Goal: Task Accomplishment & Management: Manage account settings

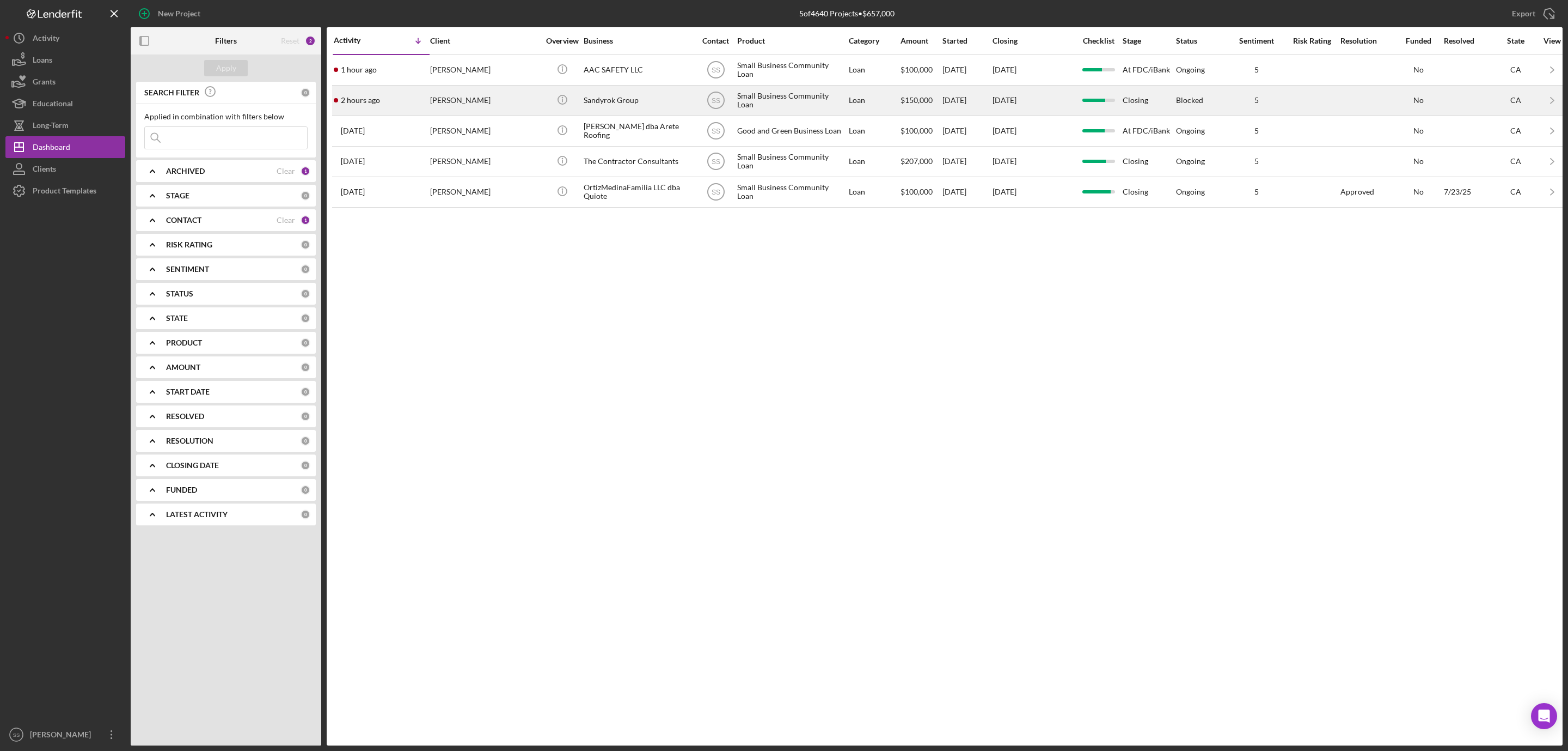
click at [508, 99] on div "[PERSON_NAME]" at bounding box center [485, 100] width 109 height 29
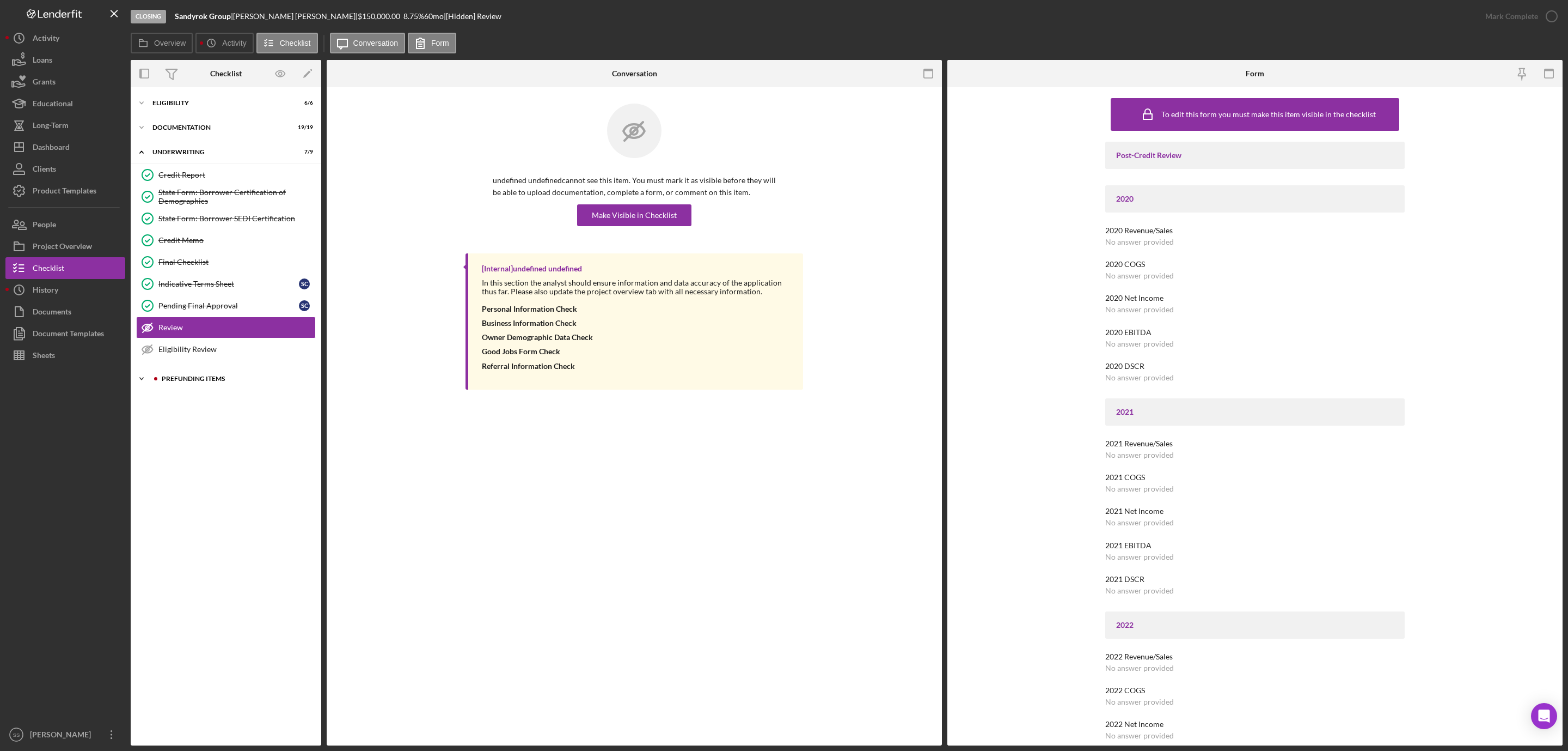
click at [182, 388] on div "Icon/Expander Prefunding Items 3 / 15" at bounding box center [226, 378] width 190 height 22
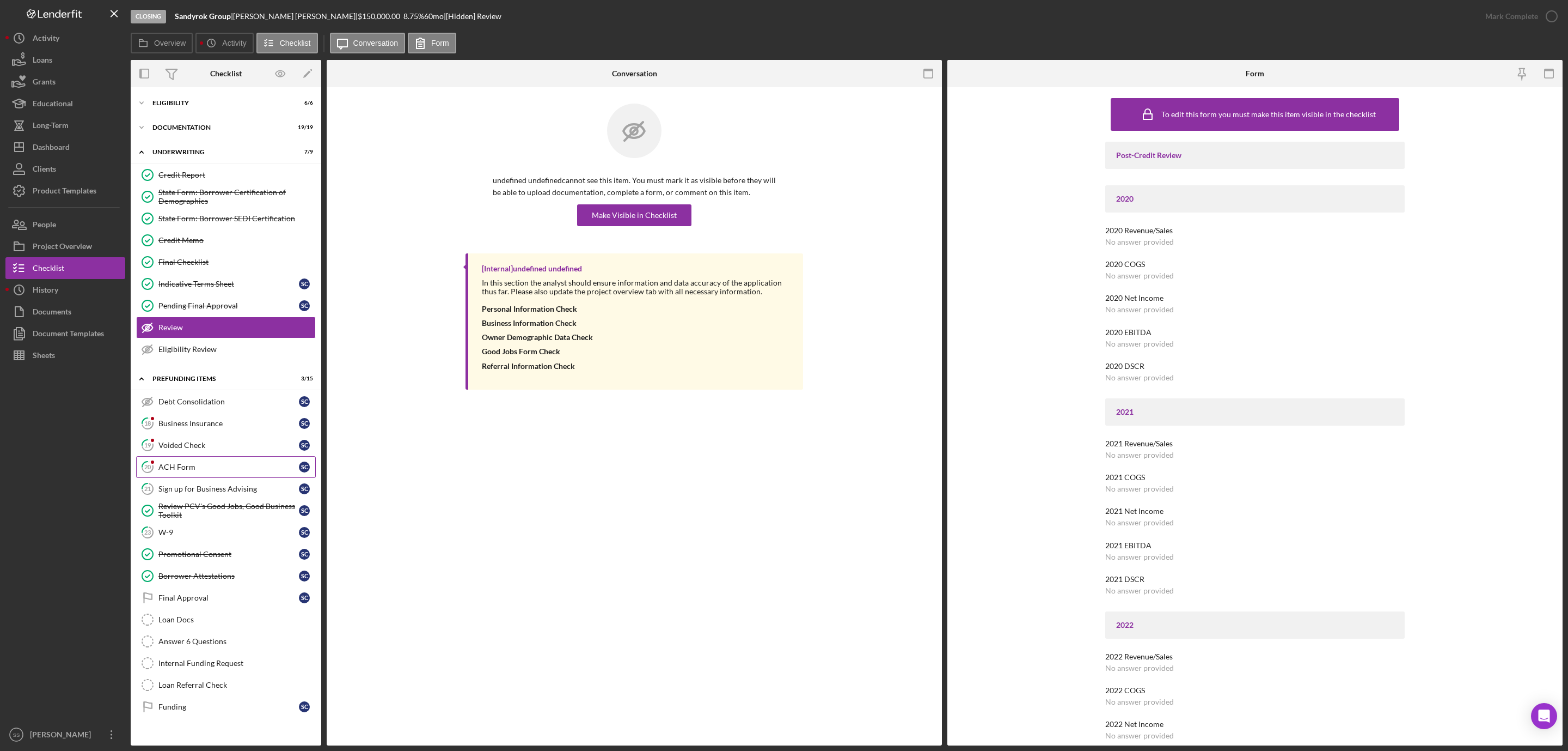
click at [186, 470] on div "ACH Form" at bounding box center [229, 467] width 141 height 9
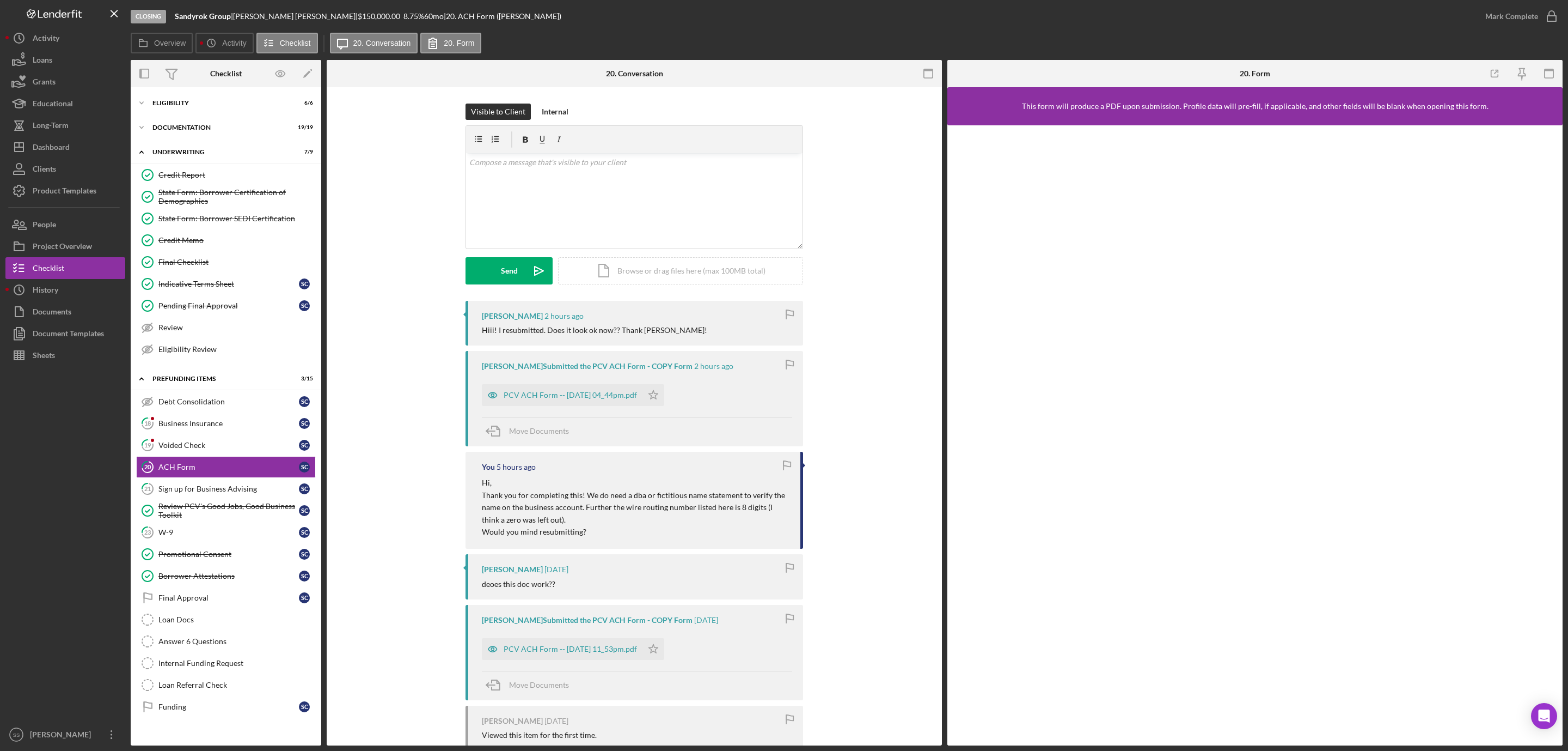
click at [599, 382] on div "PCV ACH Form -- 2025-08-13 04_44pm.pdf Icon/Star" at bounding box center [576, 392] width 187 height 27
click at [598, 390] on div "PCV ACH Form -- [DATE] 04_44pm.pdf" at bounding box center [562, 395] width 161 height 22
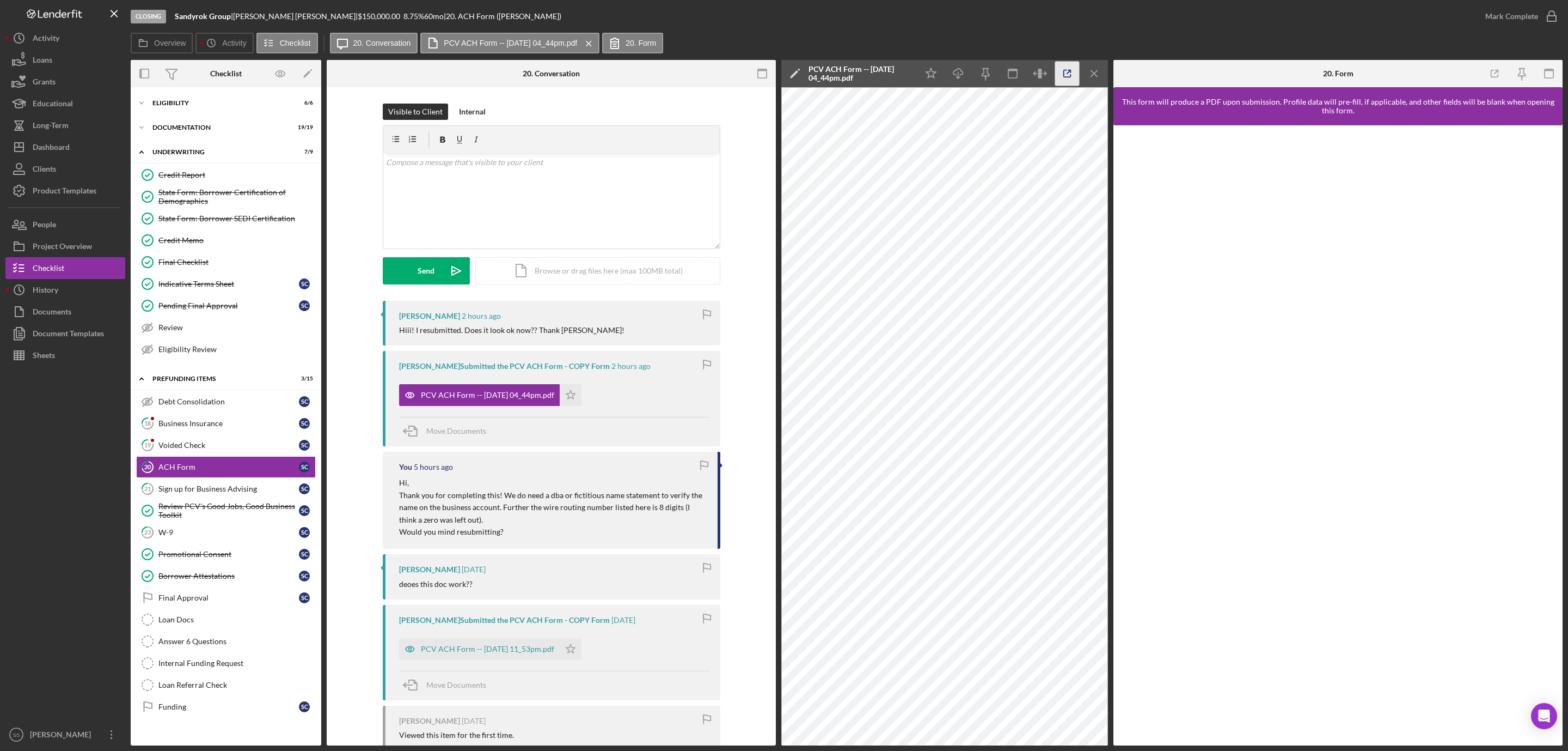
click at [1062, 67] on icon "button" at bounding box center [1068, 74] width 25 height 25
click at [158, 449] on icon "19" at bounding box center [147, 445] width 27 height 27
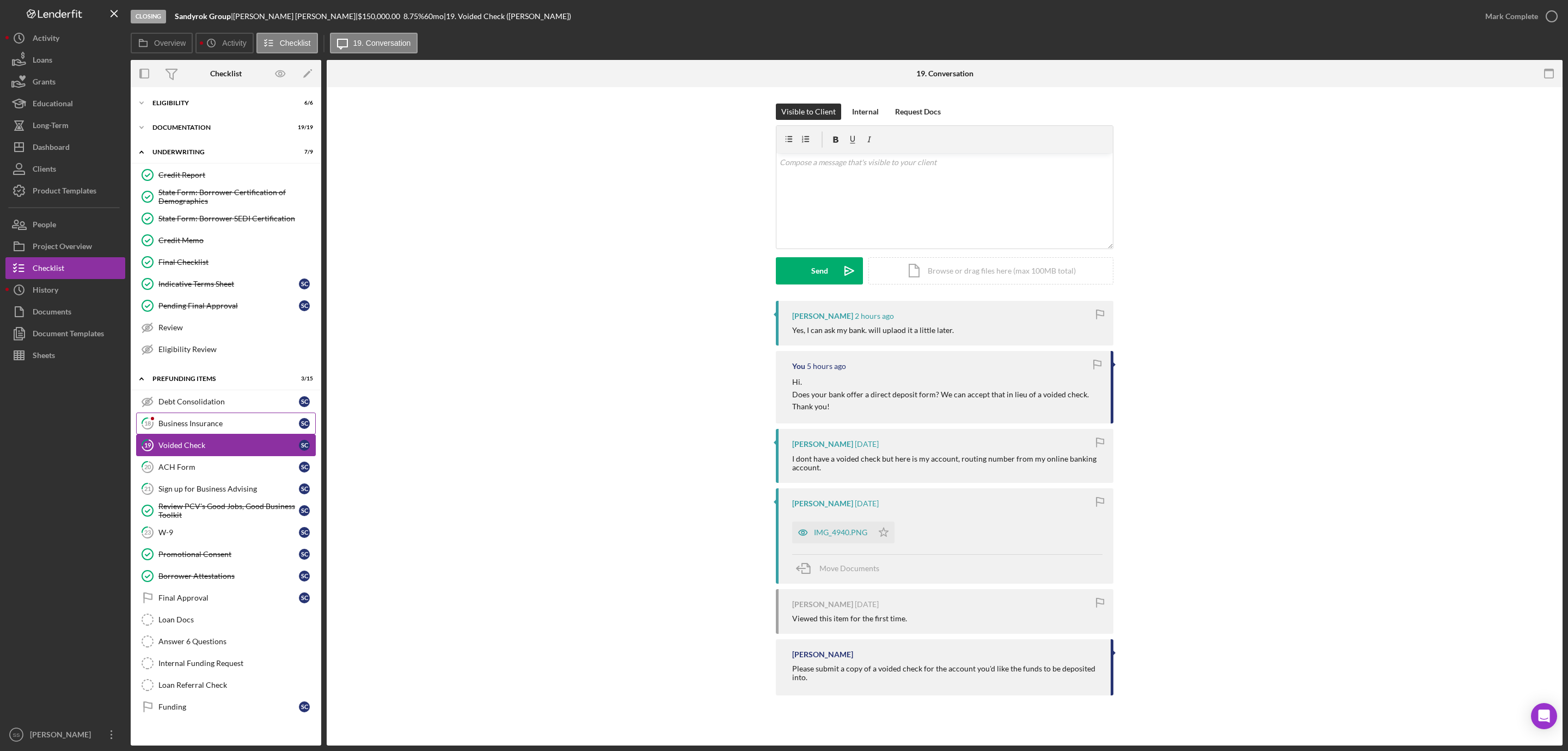
click at [189, 425] on div "Business Insurance" at bounding box center [229, 423] width 141 height 9
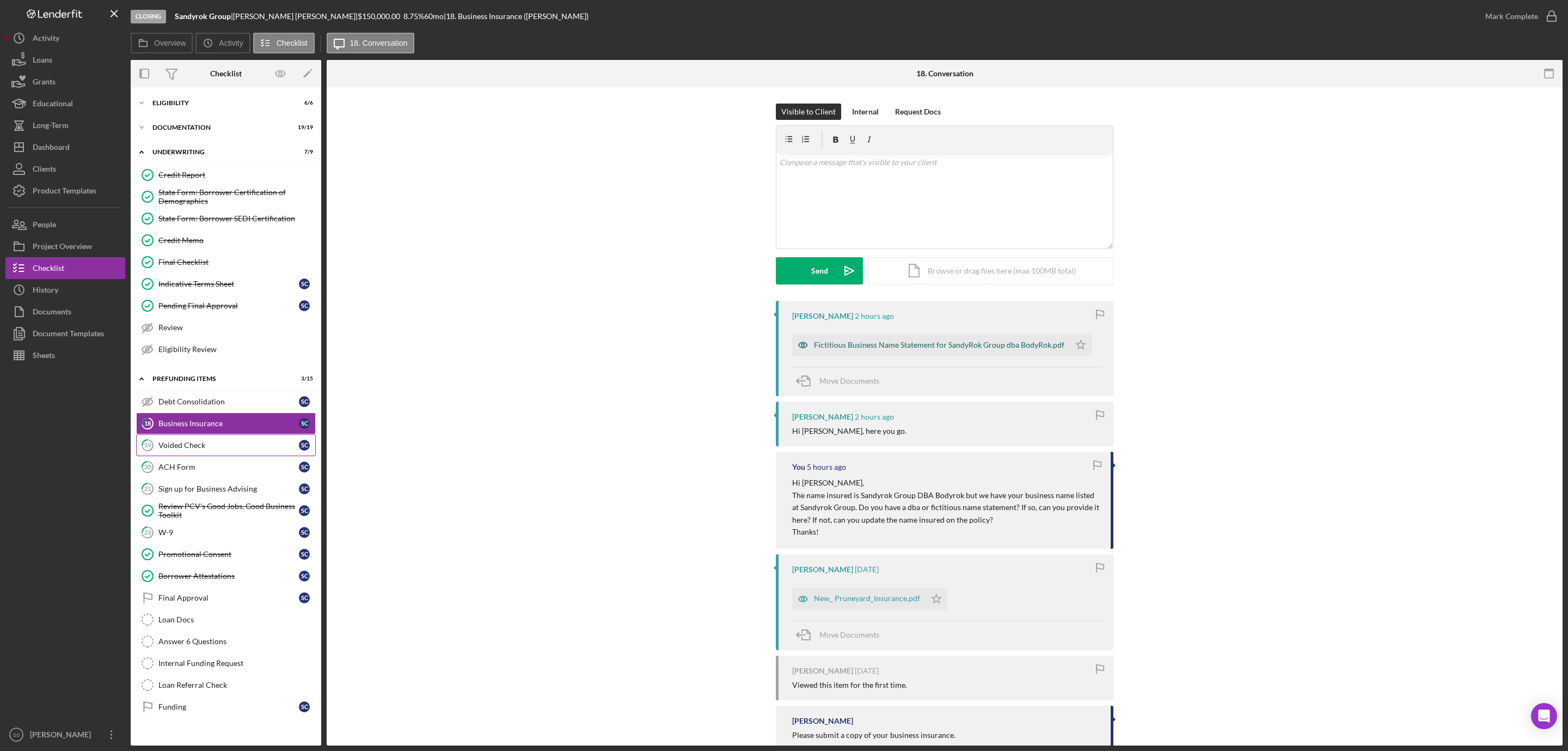
click at [825, 349] on div "Fictitious Business Name Statement for SandyRok Group dba BodyRok.pdf" at bounding box center [939, 344] width 250 height 9
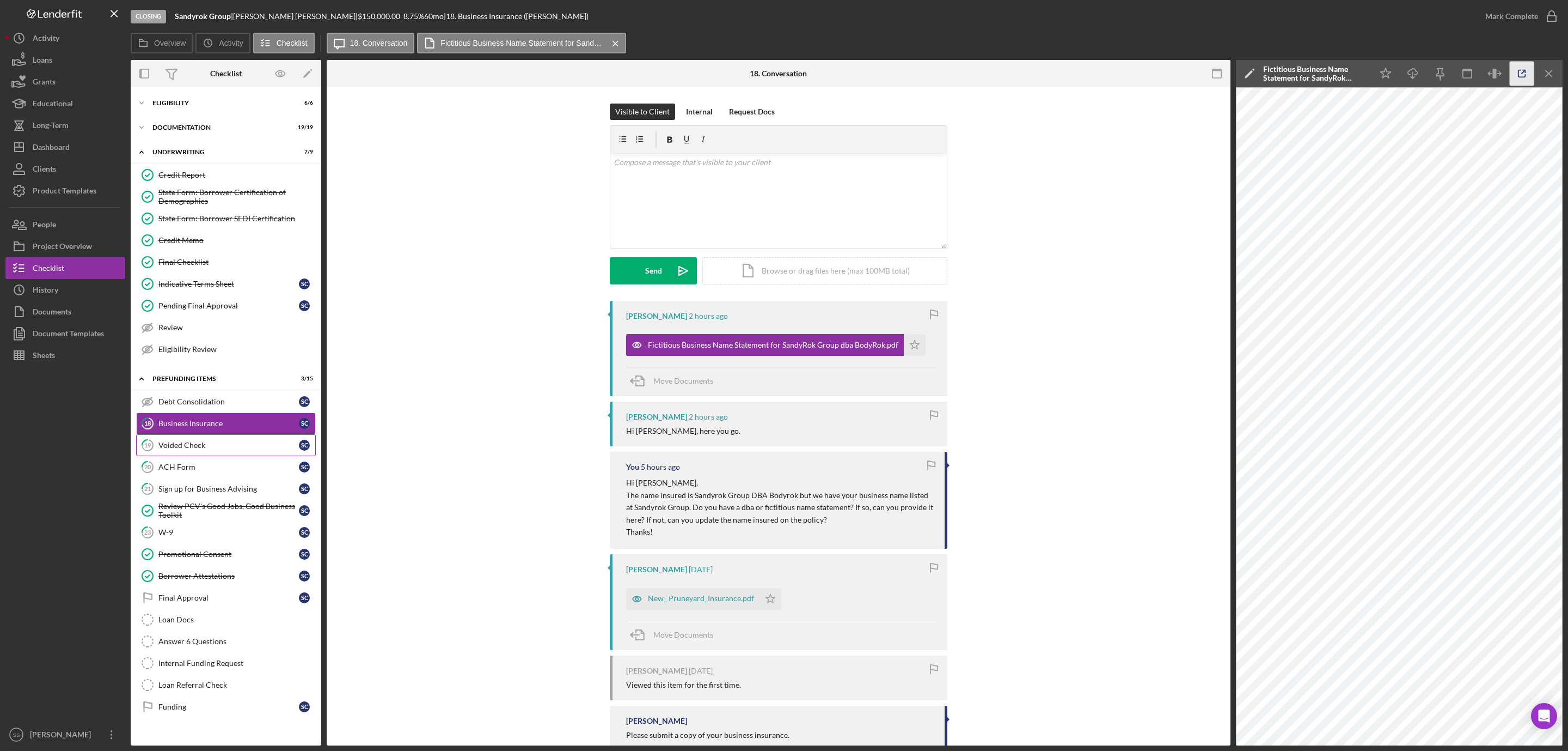
click at [1517, 70] on icon "button" at bounding box center [1522, 74] width 25 height 25
click at [707, 177] on div "v Color teal Color pink Remove color Add row above Add row below Add column bef…" at bounding box center [778, 201] width 337 height 96
click at [647, 273] on div "Send" at bounding box center [654, 271] width 17 height 27
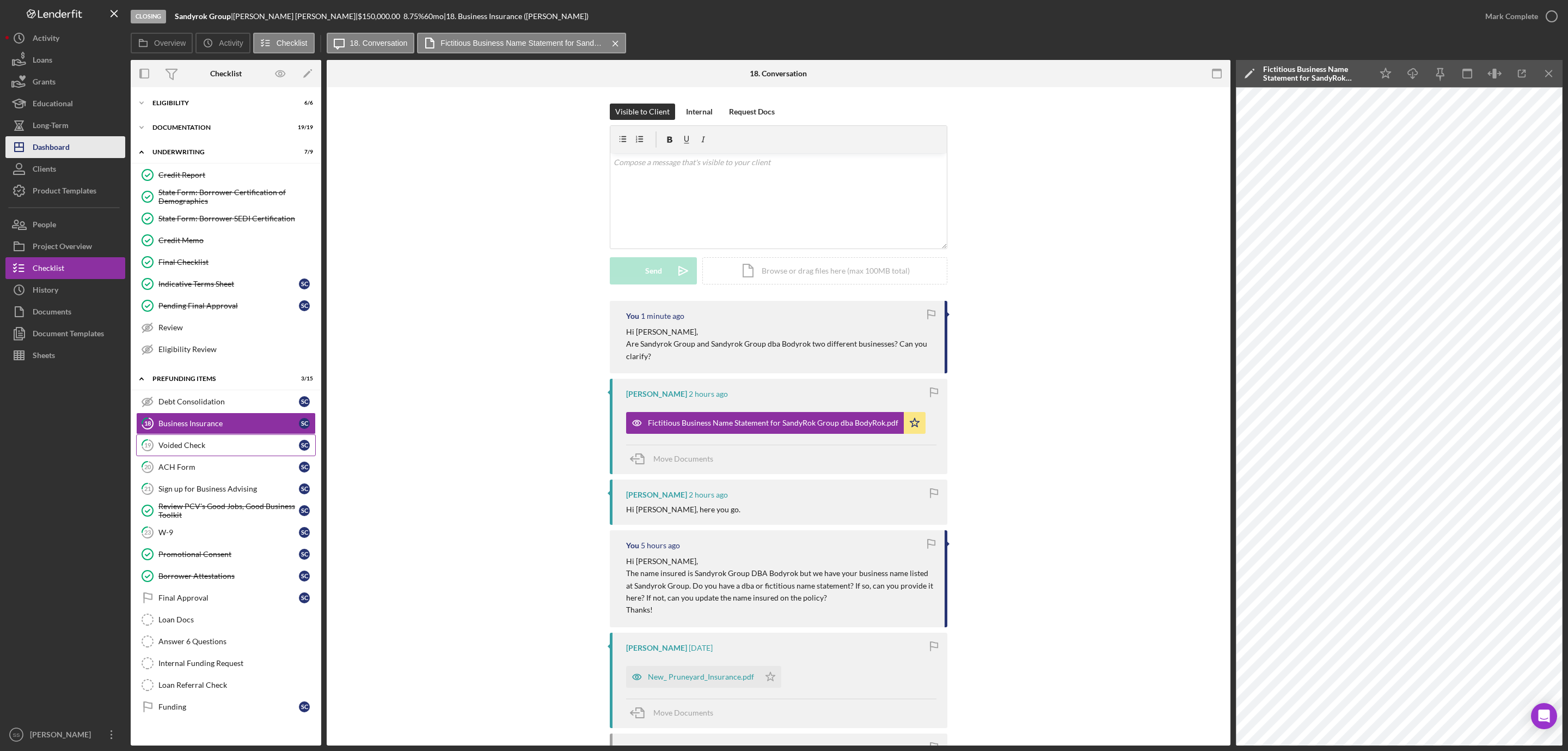
click at [80, 143] on button "Icon/Dashboard Dashboard" at bounding box center [65, 146] width 120 height 22
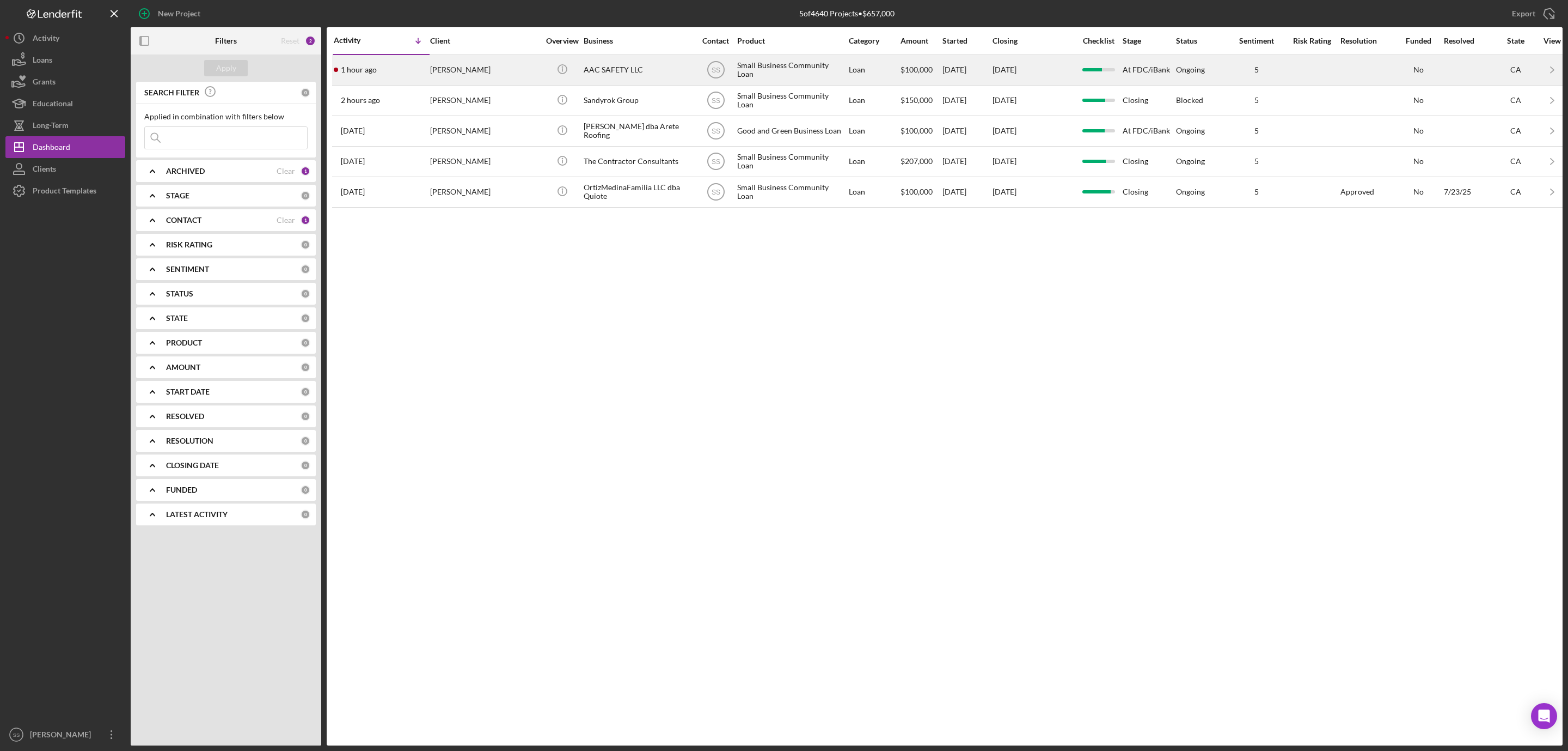
click at [479, 70] on div "ALBERTO GUADARRAMA" at bounding box center [485, 70] width 109 height 29
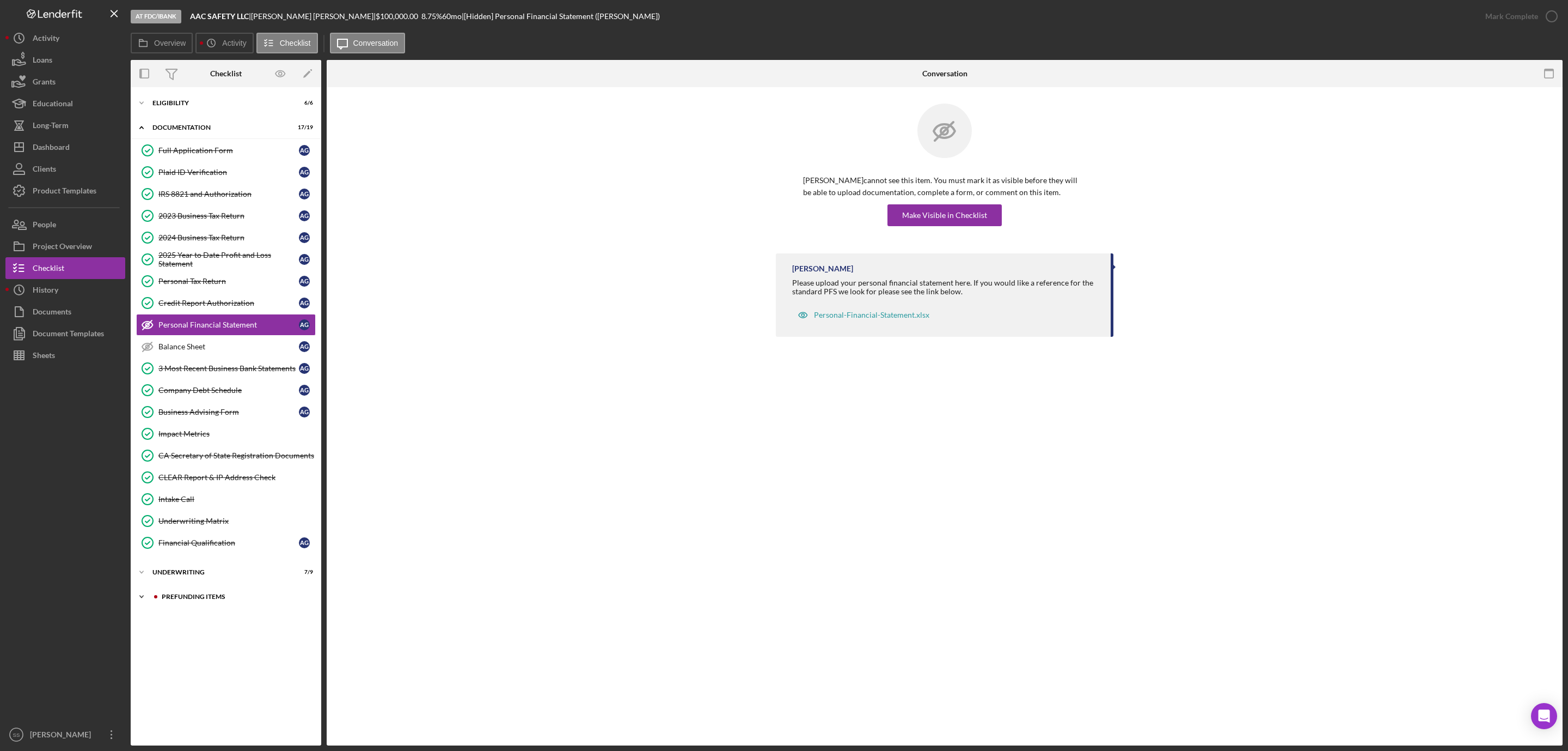
click at [205, 600] on div "Prefunding Items" at bounding box center [234, 596] width 146 height 7
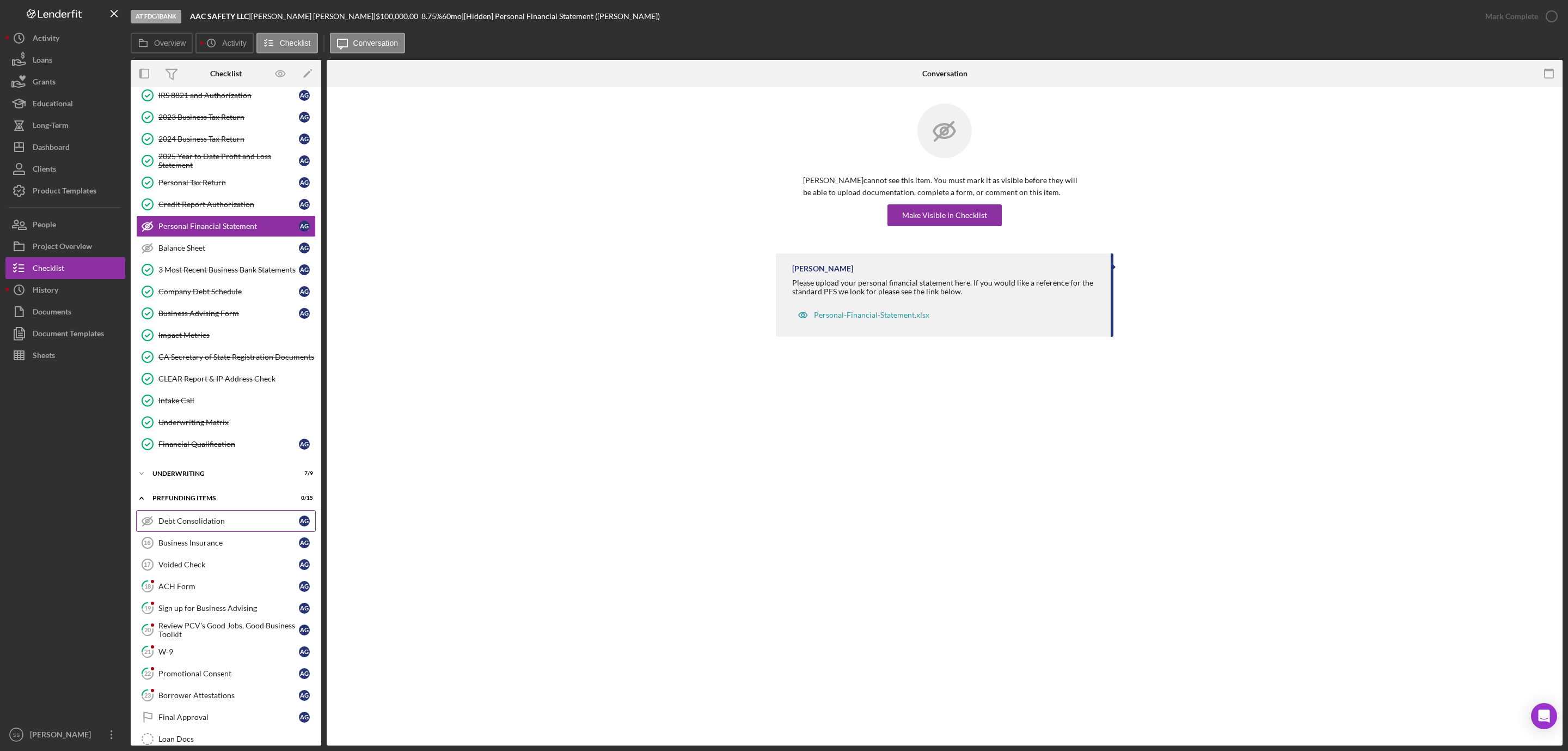
scroll to position [219, 0]
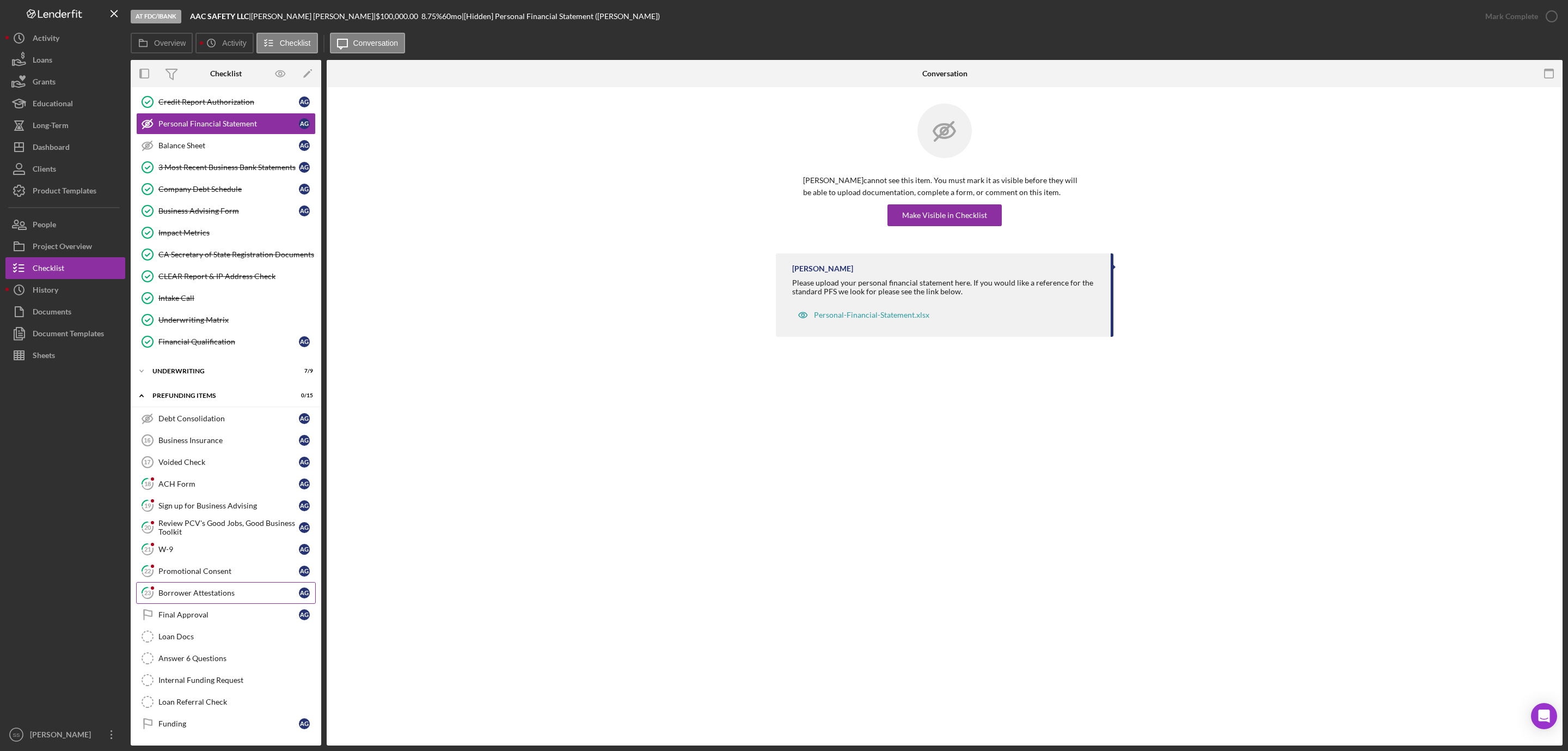
click at [181, 589] on div "Borrower Attestations" at bounding box center [229, 592] width 141 height 9
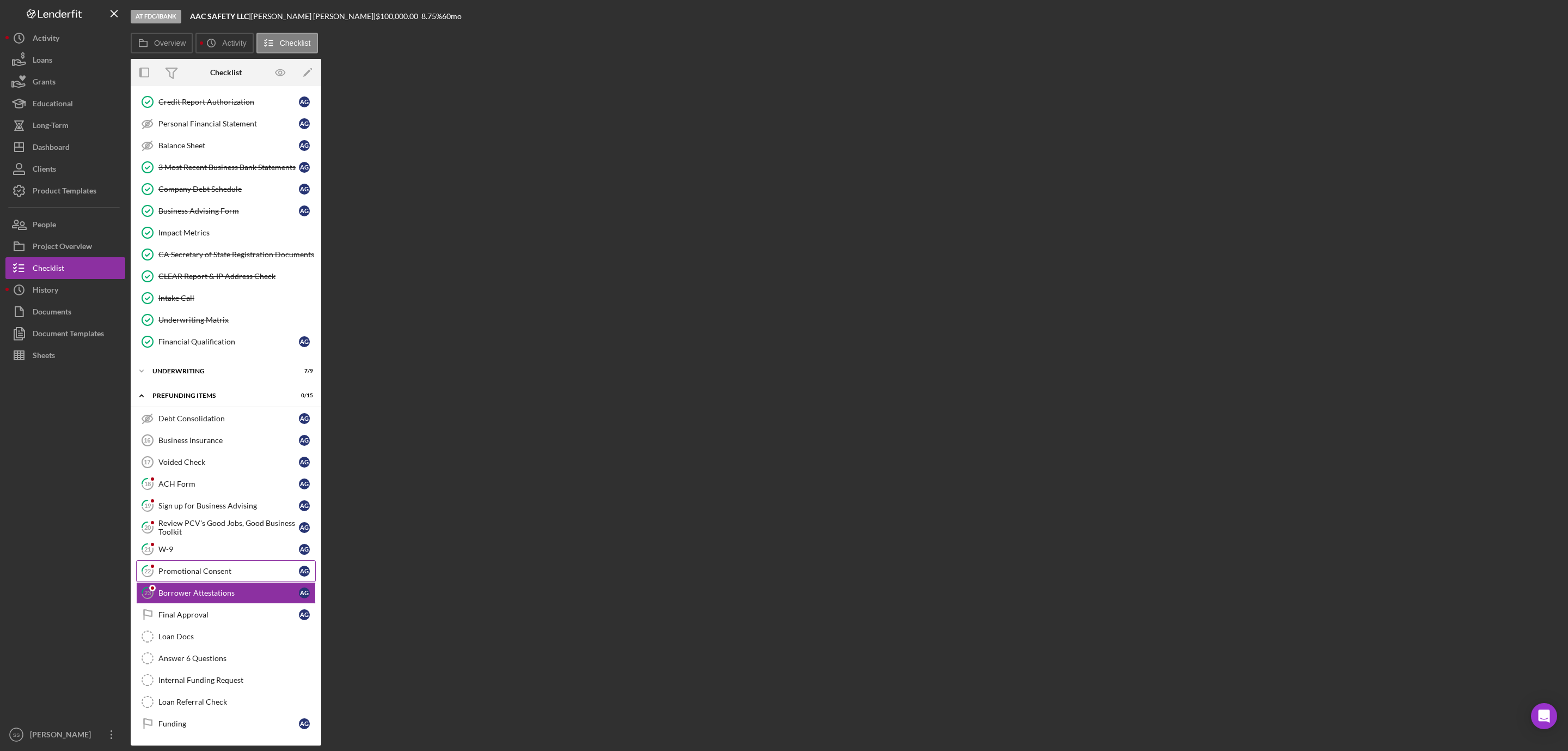
scroll to position [219, 0]
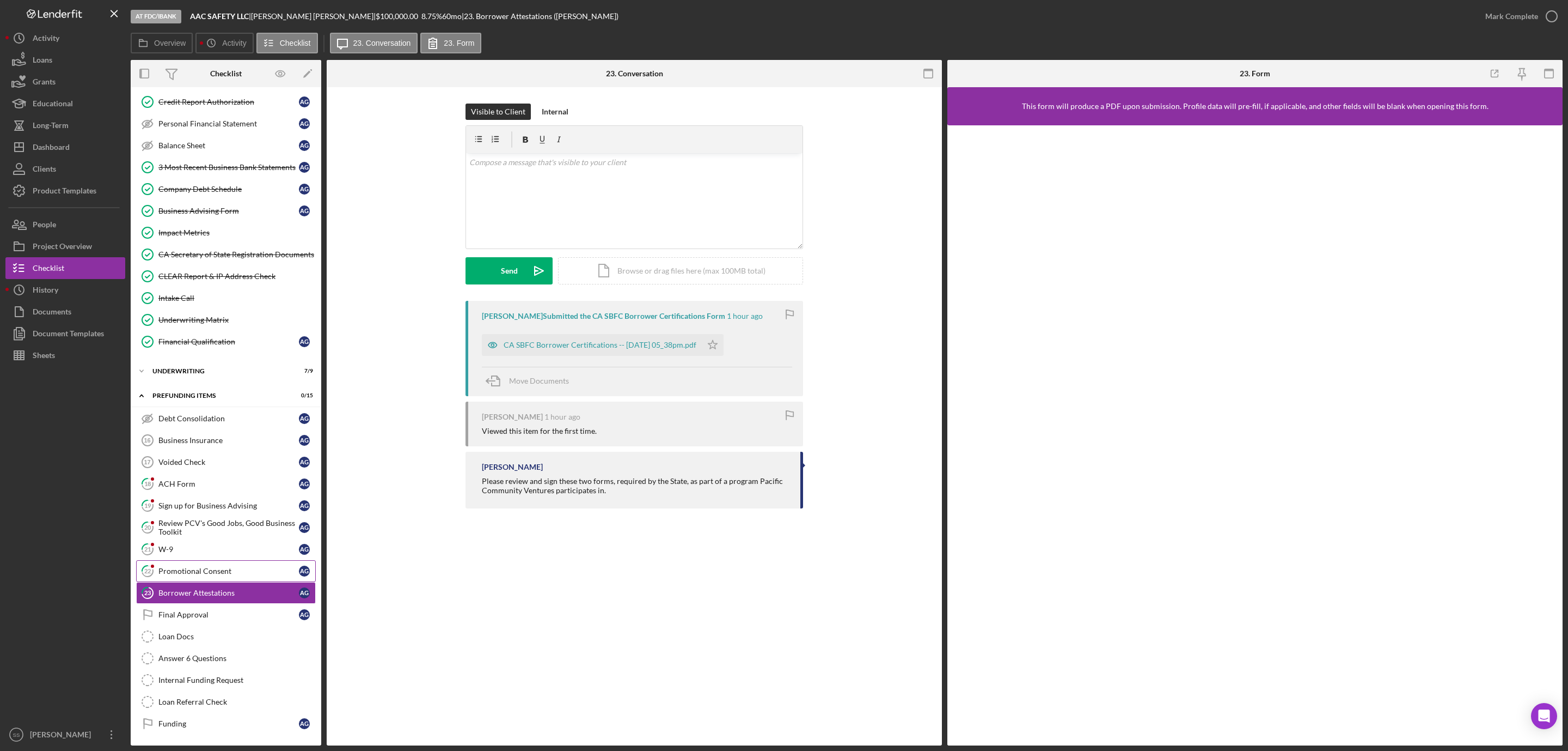
click at [184, 567] on div "Promotional Consent" at bounding box center [229, 570] width 141 height 9
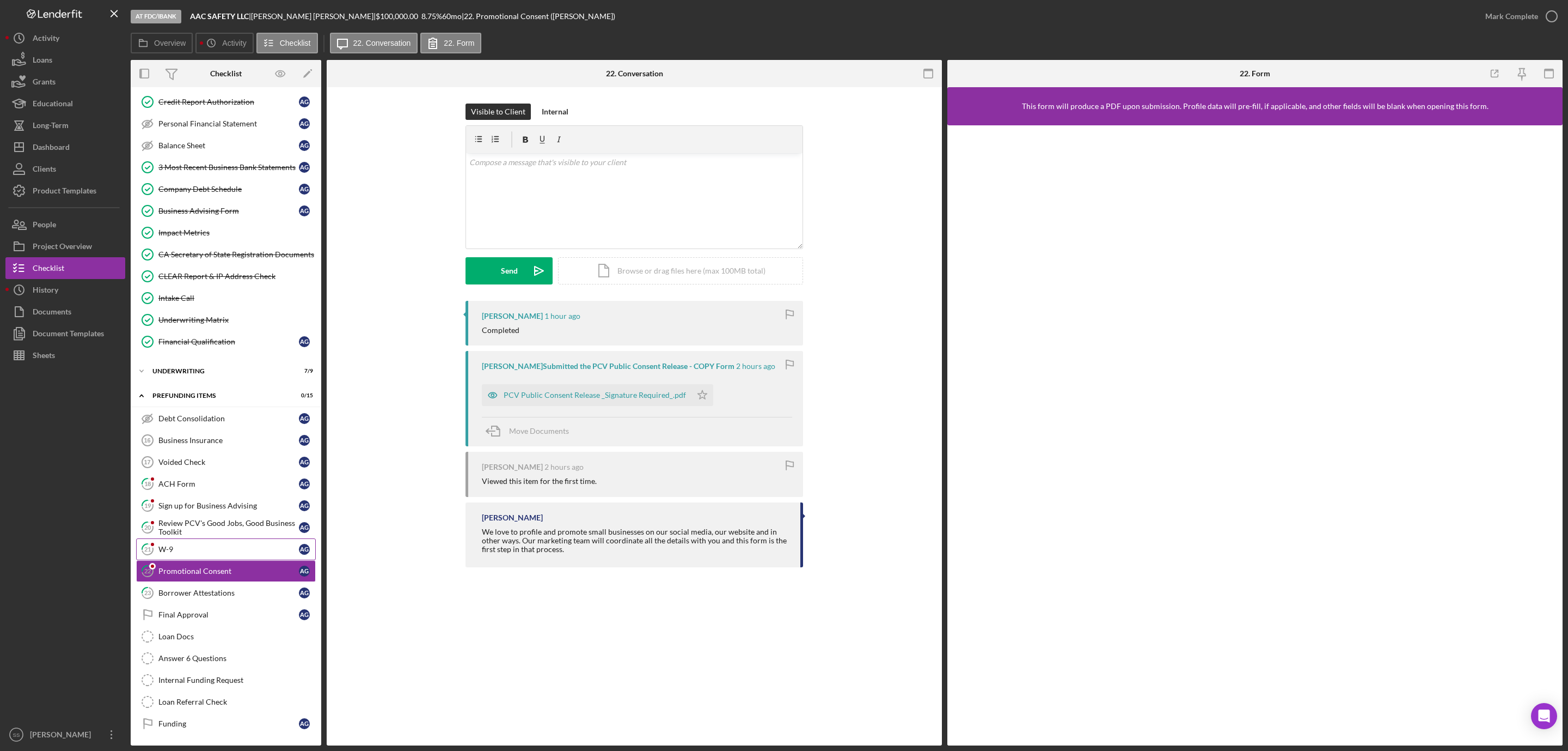
click at [177, 546] on div "W-9" at bounding box center [229, 549] width 141 height 9
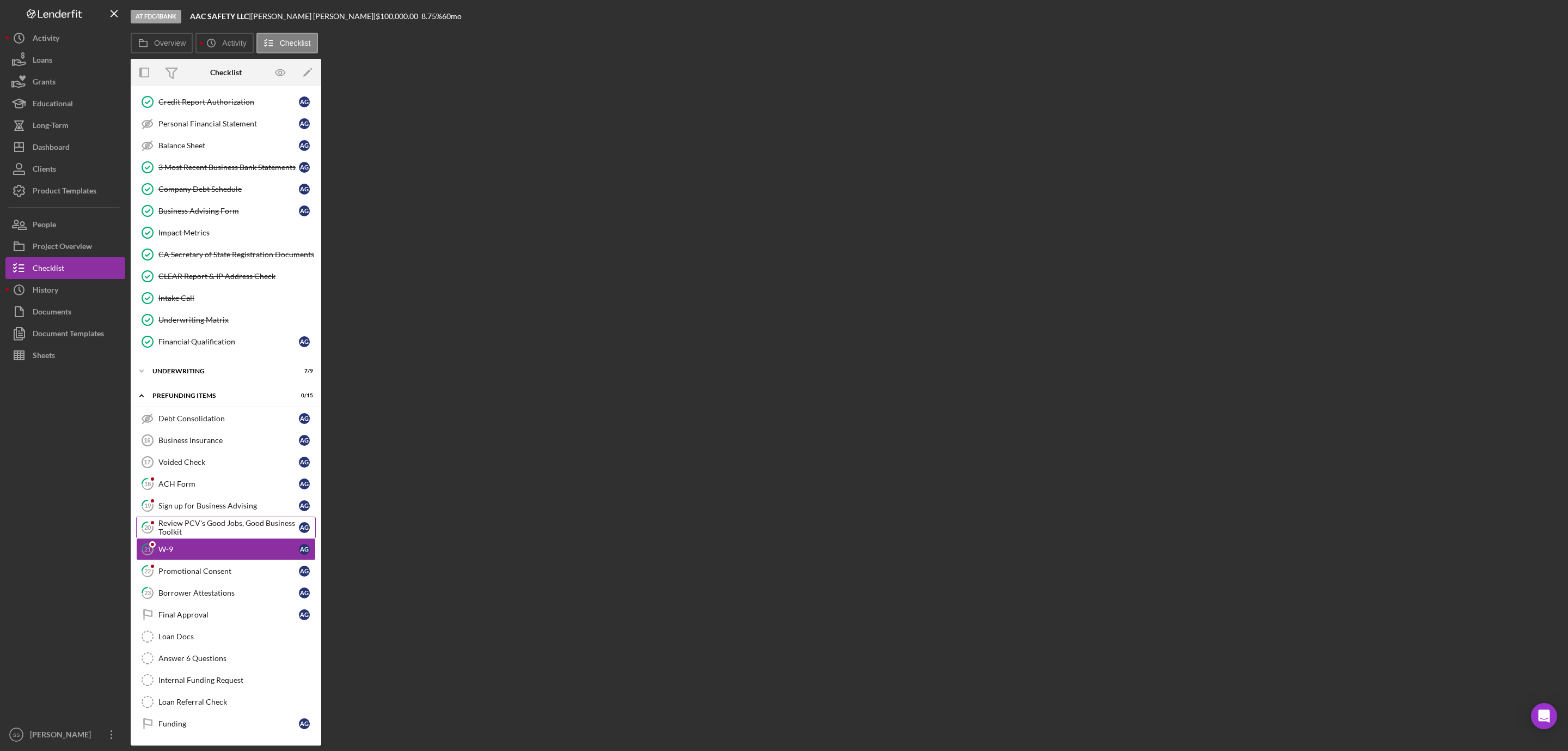
scroll to position [219, 0]
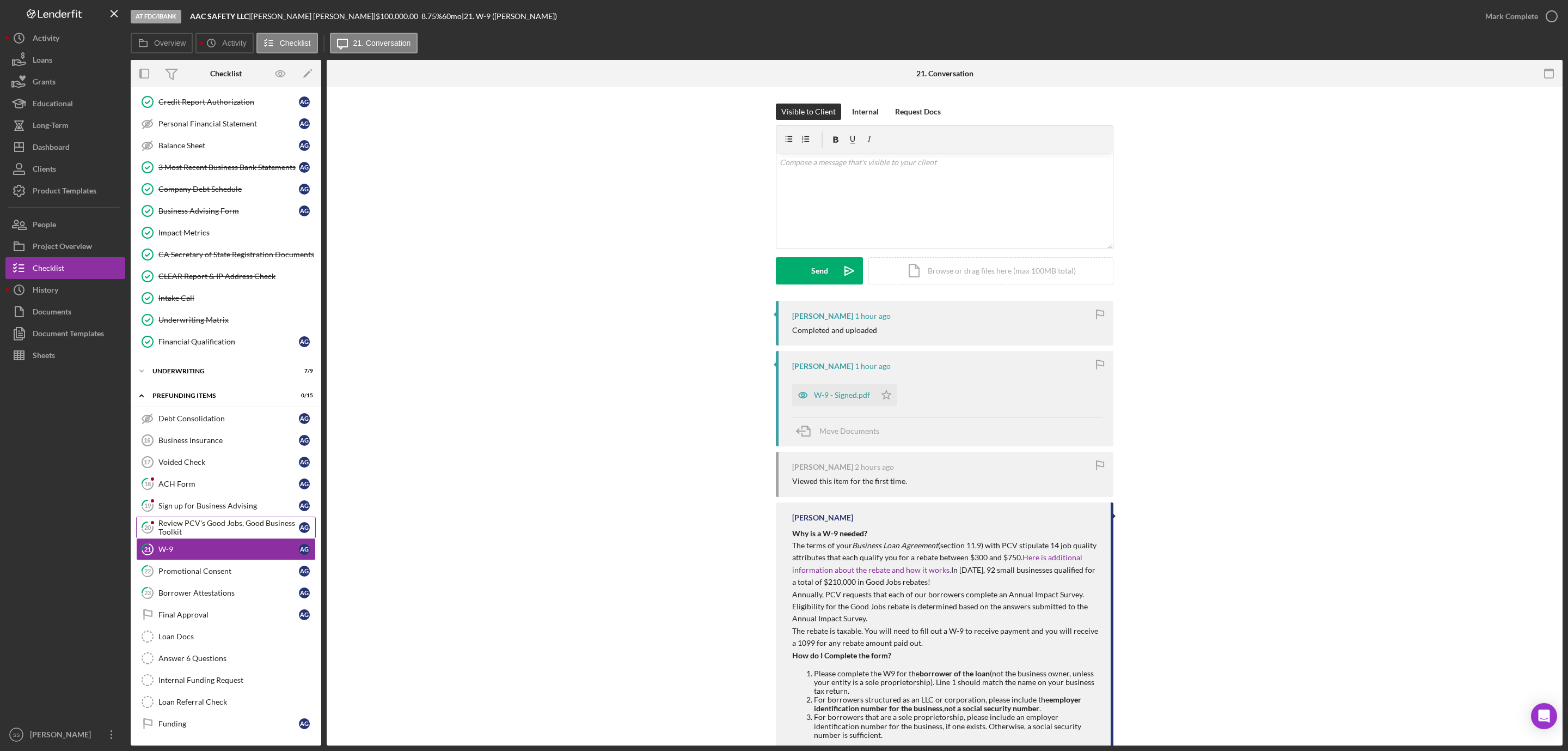
click at [180, 526] on div "Review PCV's Good Jobs, Good Business Toolkit" at bounding box center [229, 527] width 141 height 17
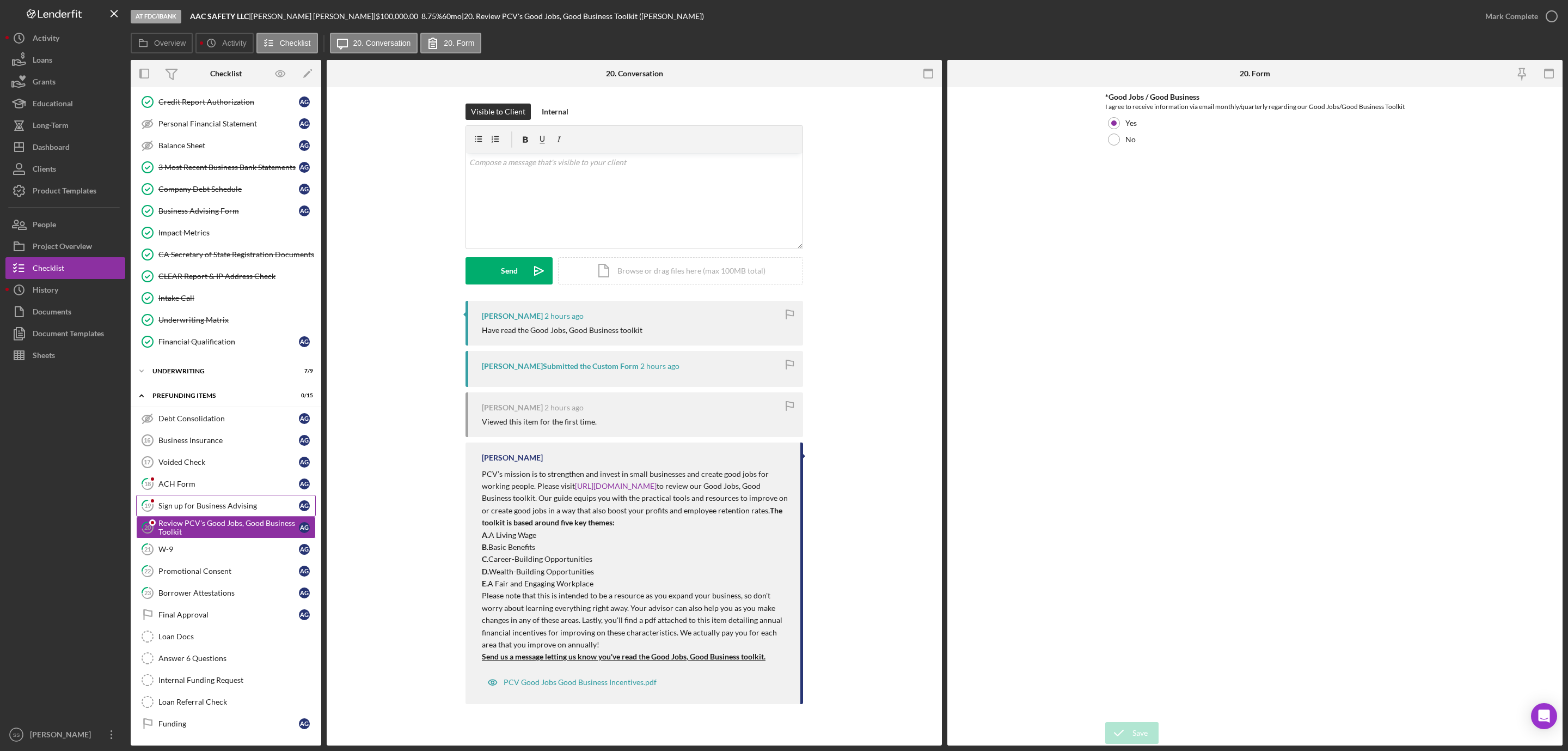
click at [182, 505] on div "Sign up for Business Advising" at bounding box center [229, 505] width 141 height 9
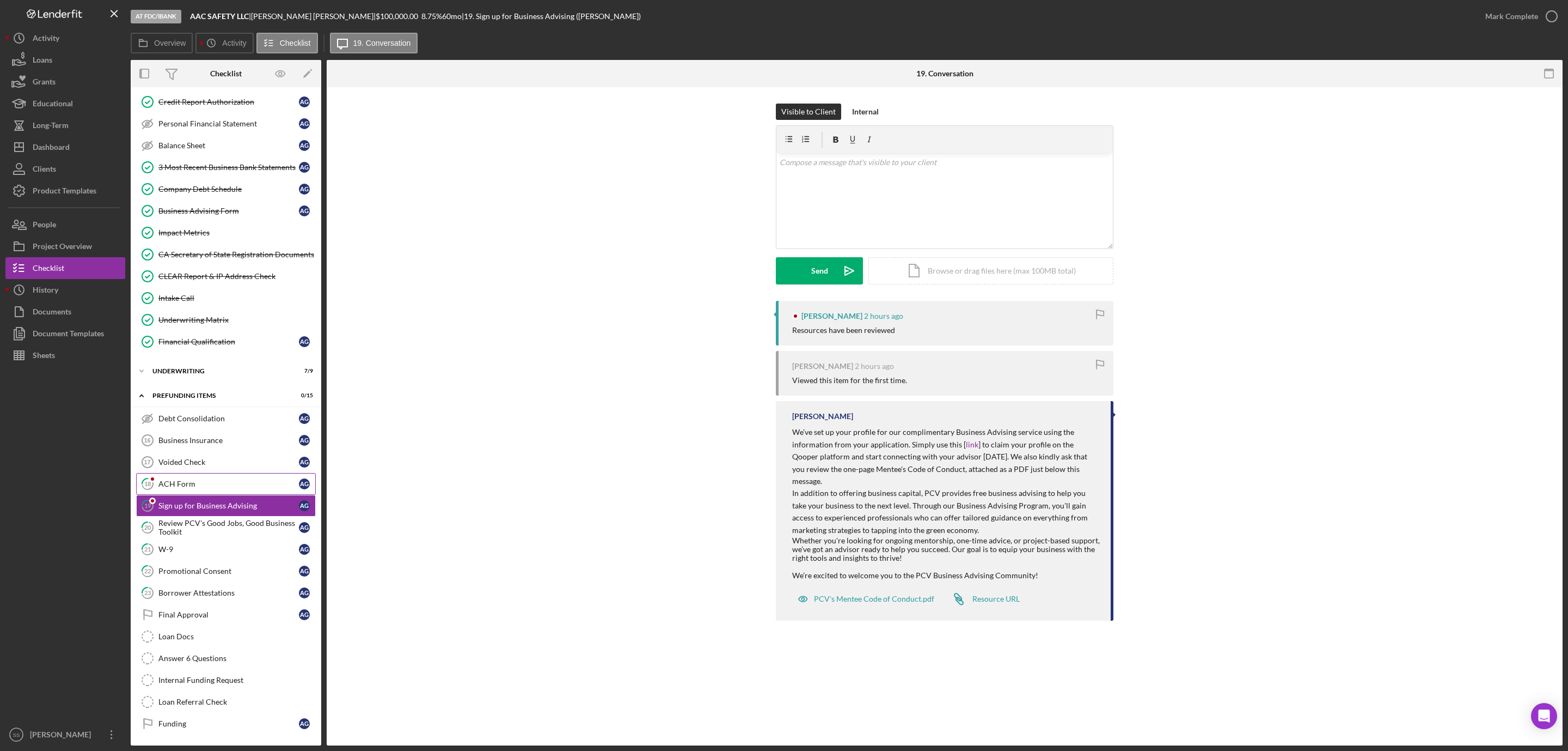
click at [177, 484] on link "18 ACH Form A G" at bounding box center [226, 483] width 180 height 22
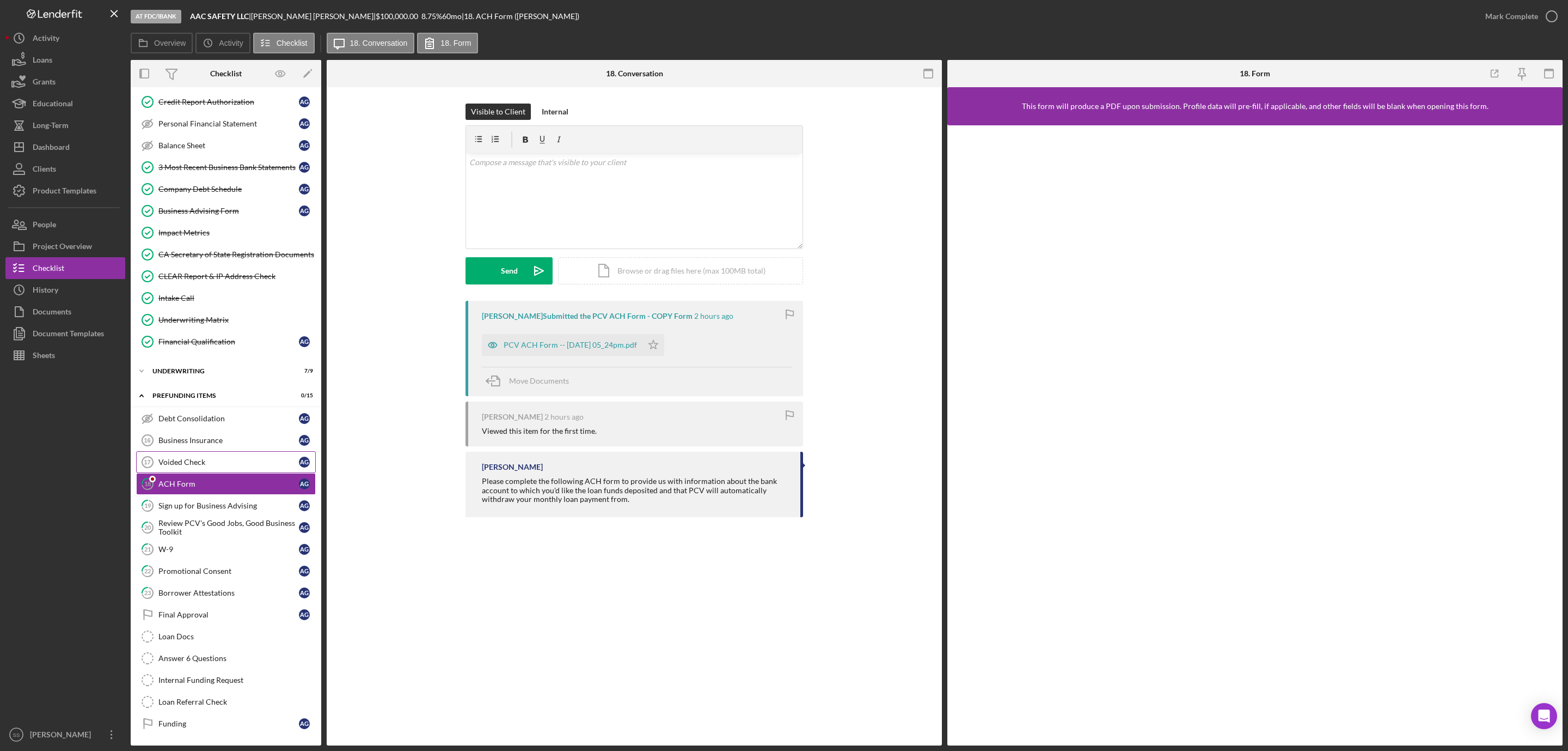
click at [177, 457] on div "Voided Check" at bounding box center [229, 461] width 141 height 9
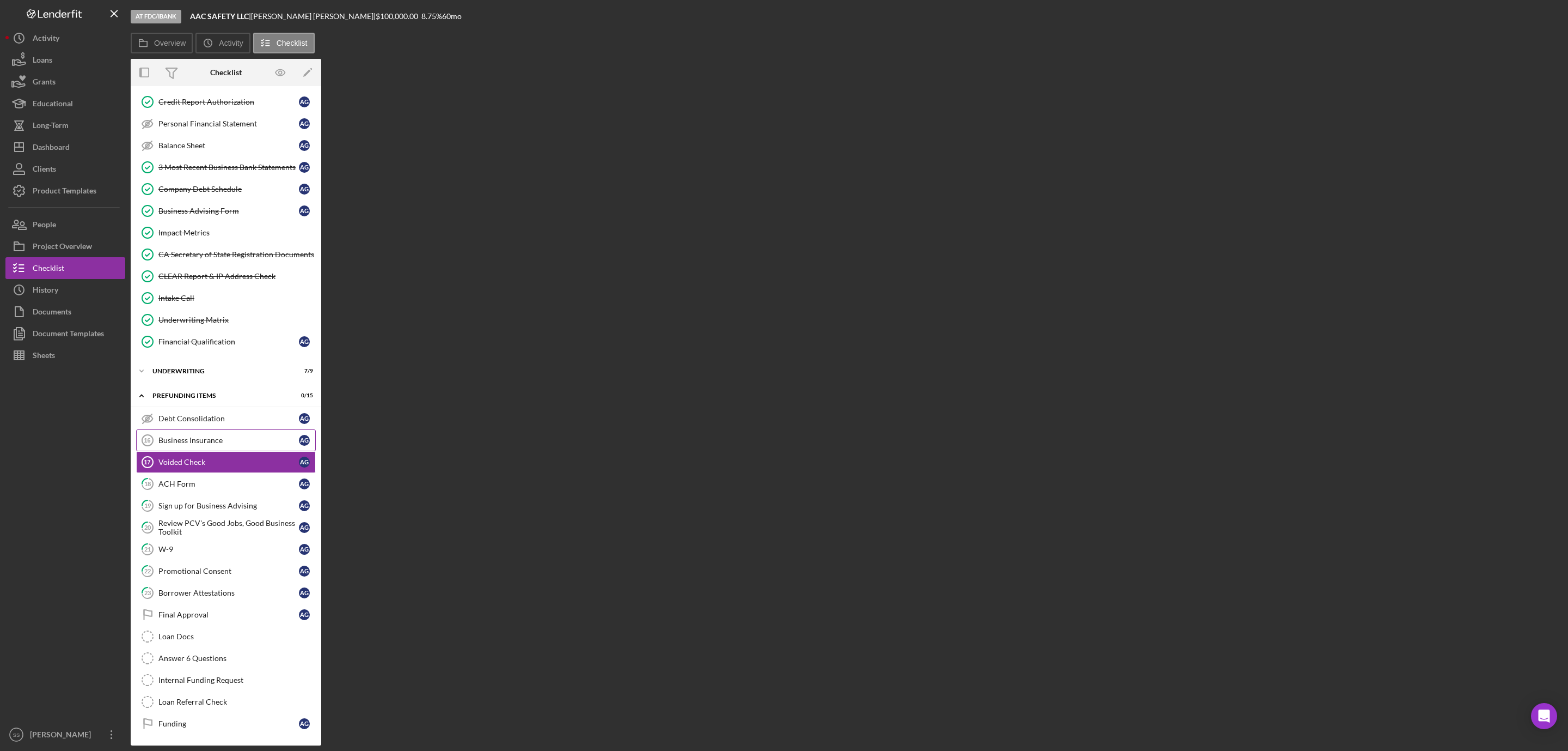
scroll to position [219, 0]
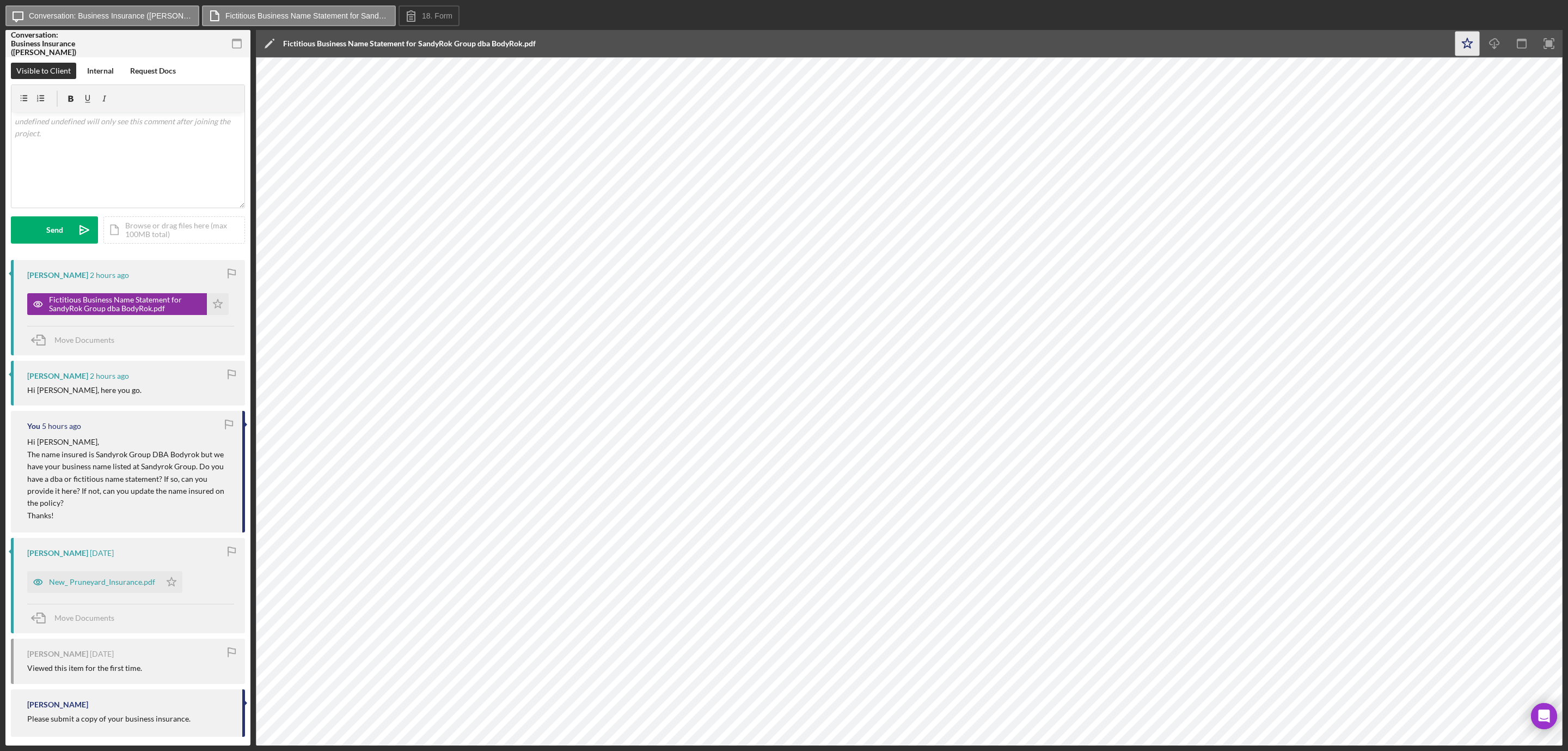
click at [1457, 42] on icon "Icon/Star" at bounding box center [1468, 44] width 25 height 25
